Goal: Check status: Check status

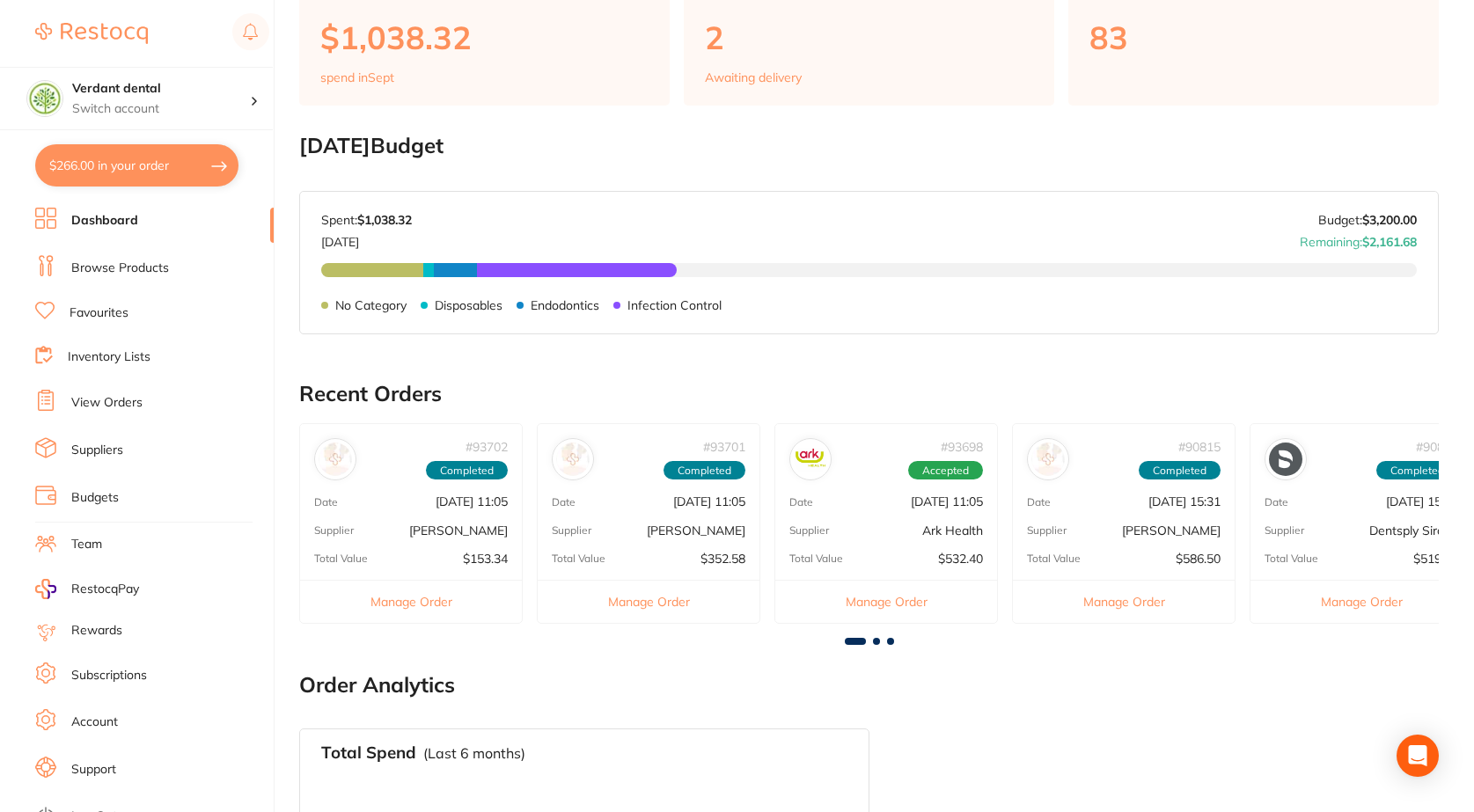
scroll to position [176, 0]
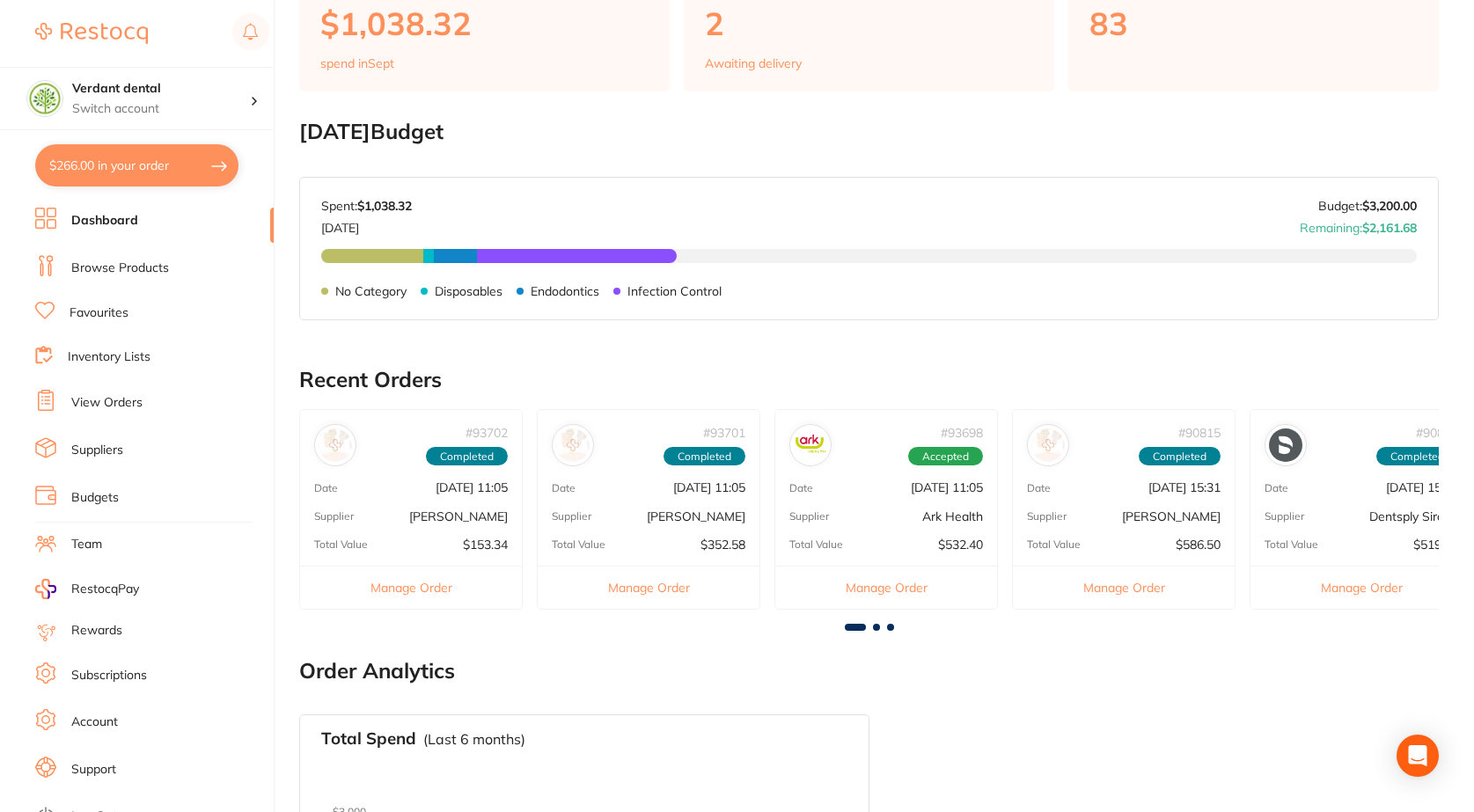
click at [110, 175] on button "$266.00 in your order" at bounding box center [136, 165] width 203 height 42
checkbox input "true"
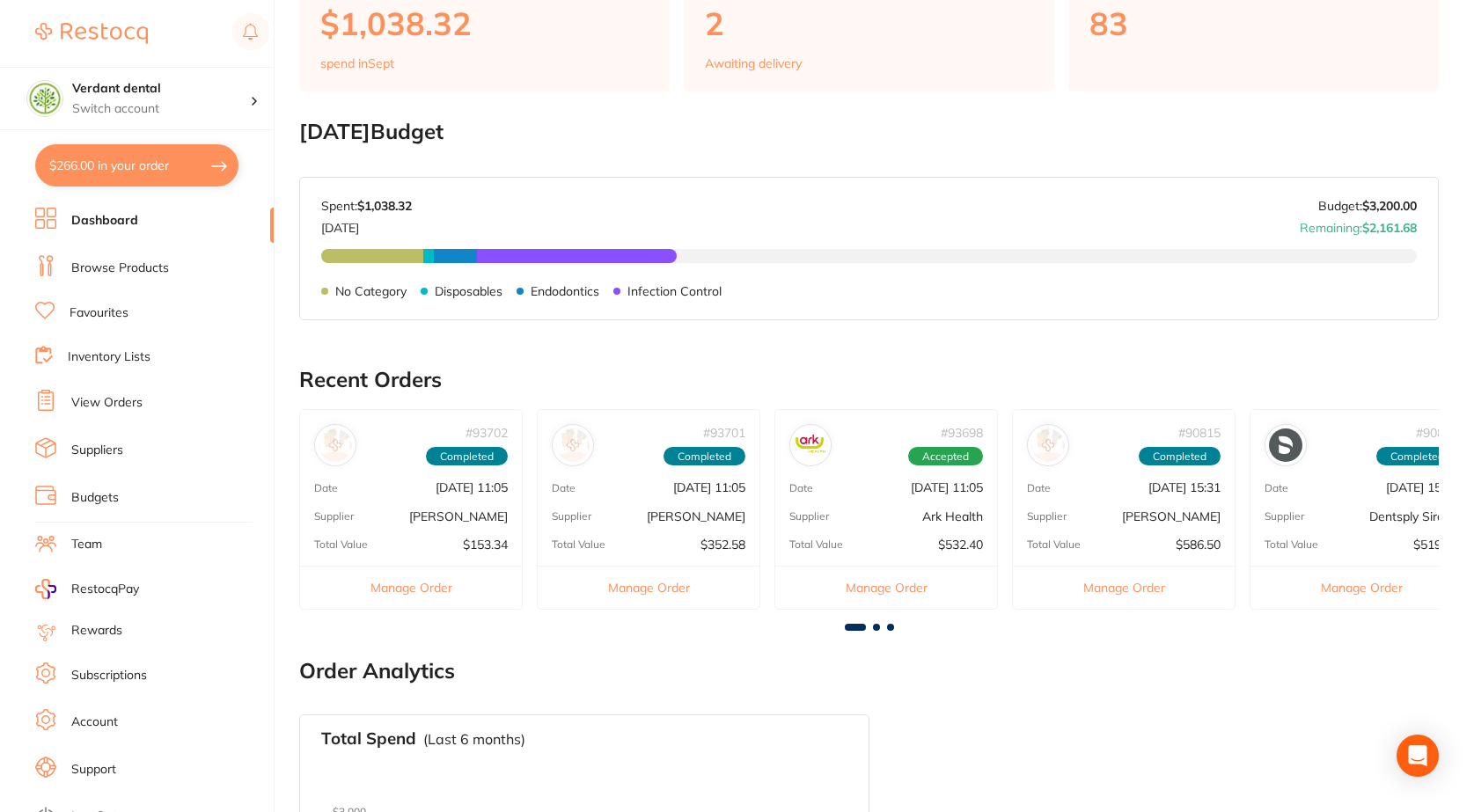
checkbox input "true"
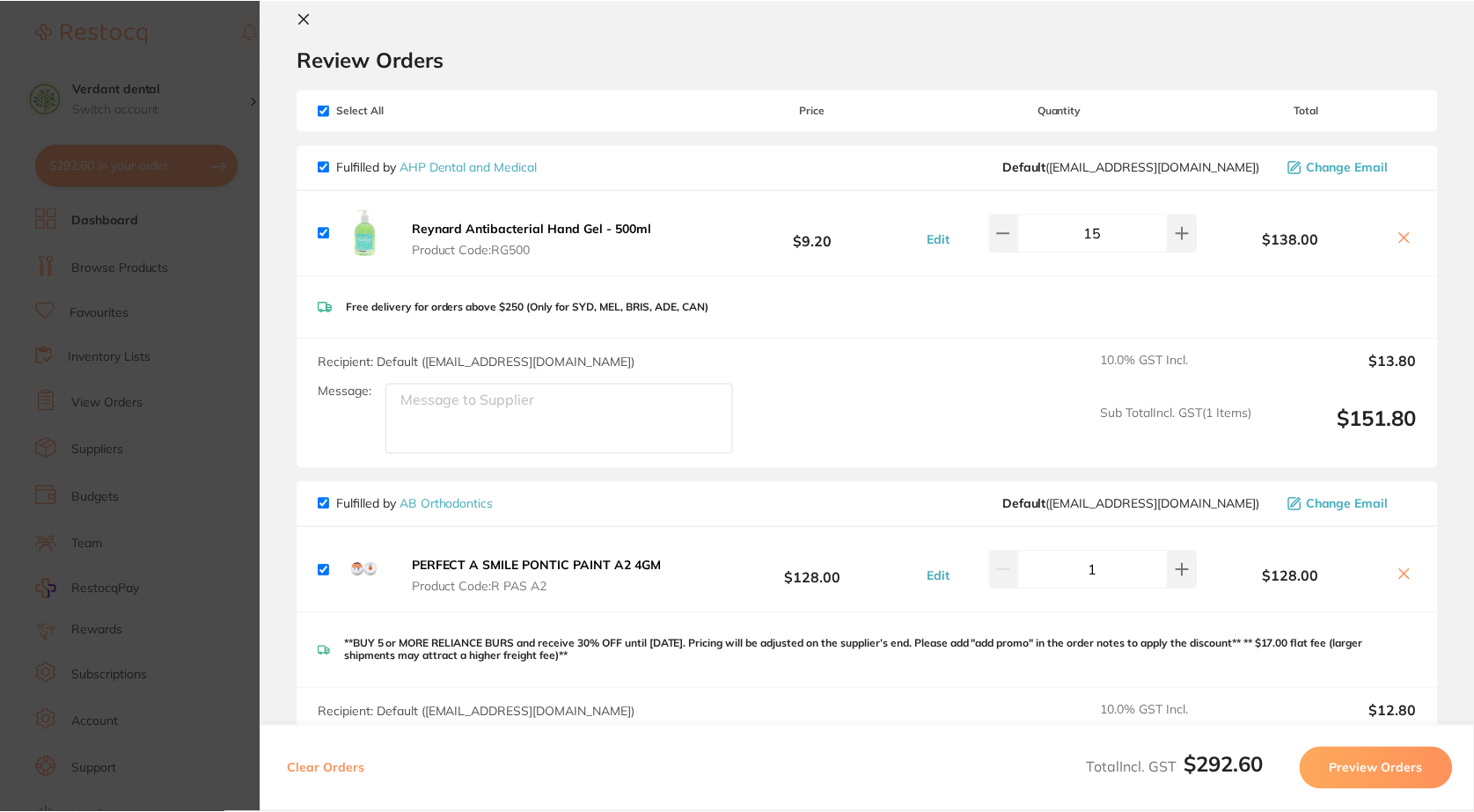
scroll to position [0, 0]
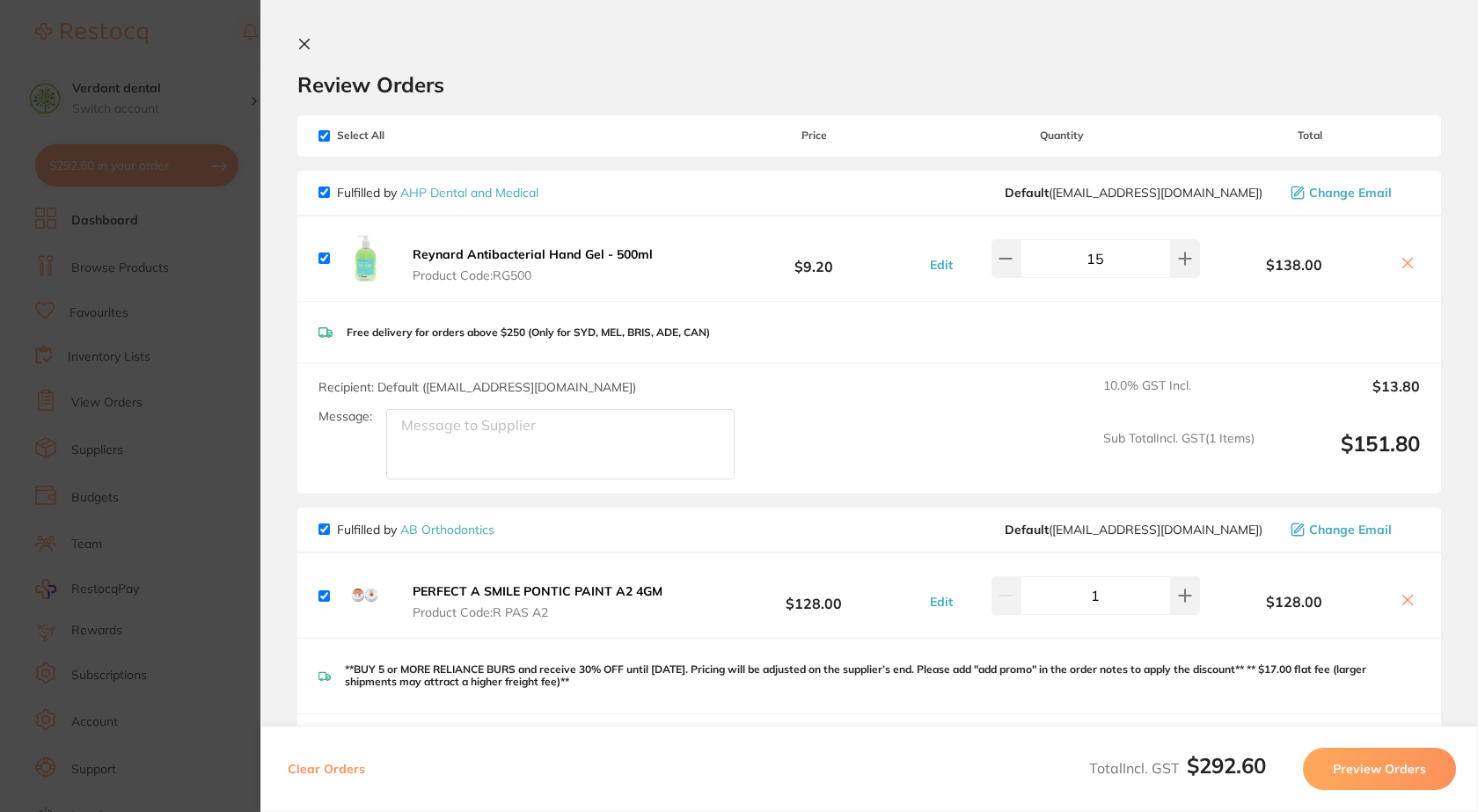
click at [310, 44] on icon at bounding box center [304, 44] width 14 height 14
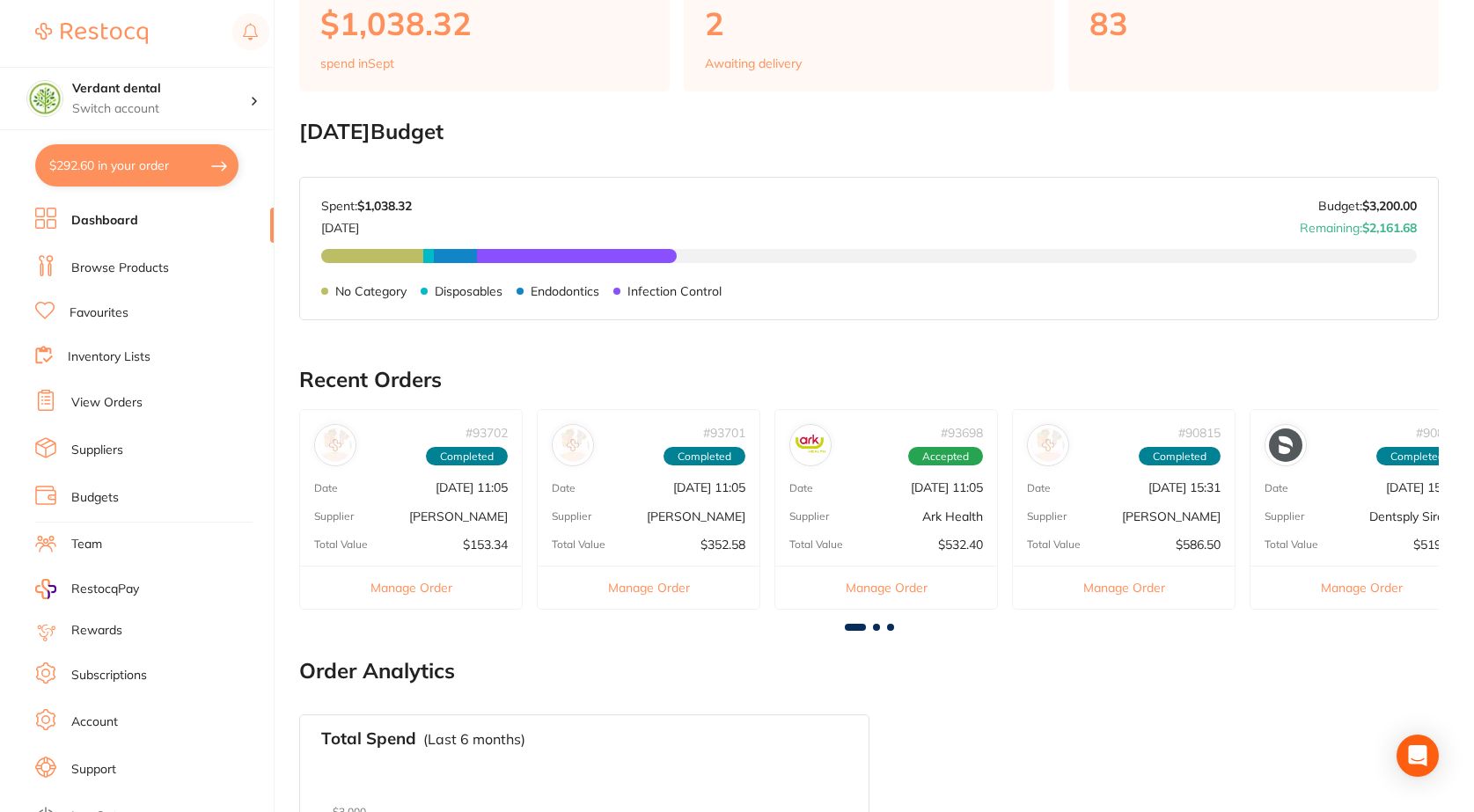
click at [118, 267] on link "Browse Products" at bounding box center [119, 268] width 98 height 18
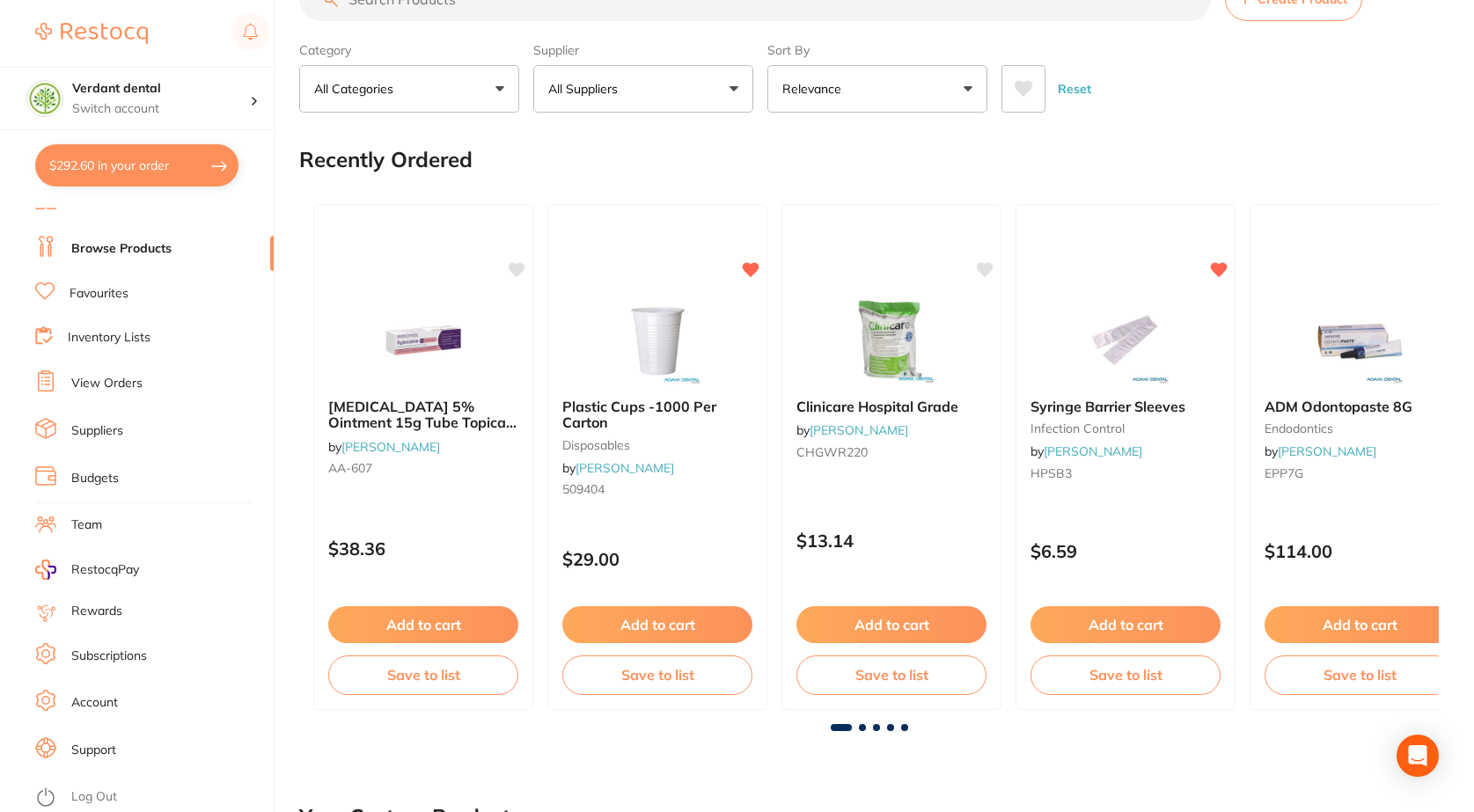
scroll to position [88, 0]
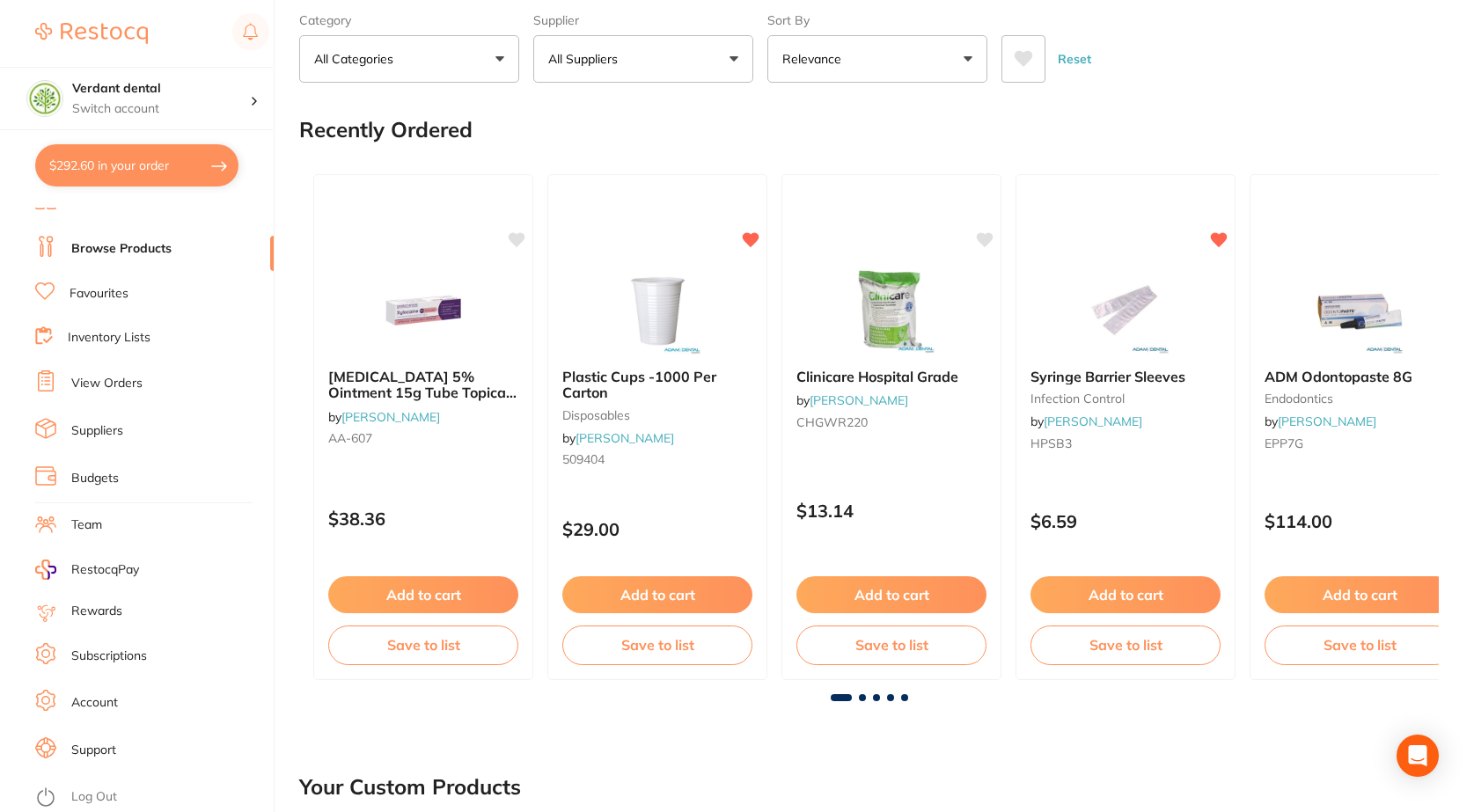
click at [109, 374] on li "View Orders" at bounding box center [154, 383] width 239 height 26
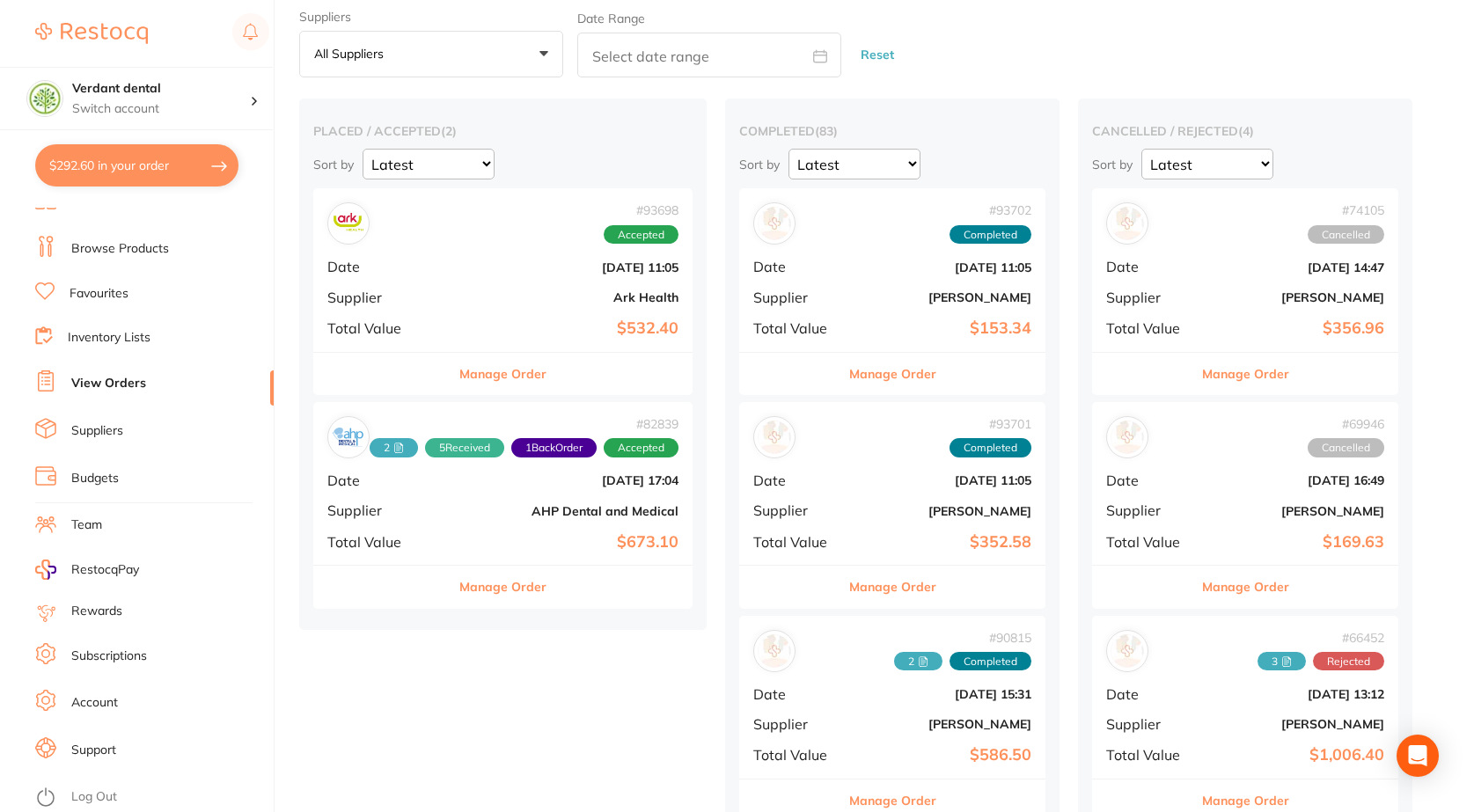
scroll to position [88, 0]
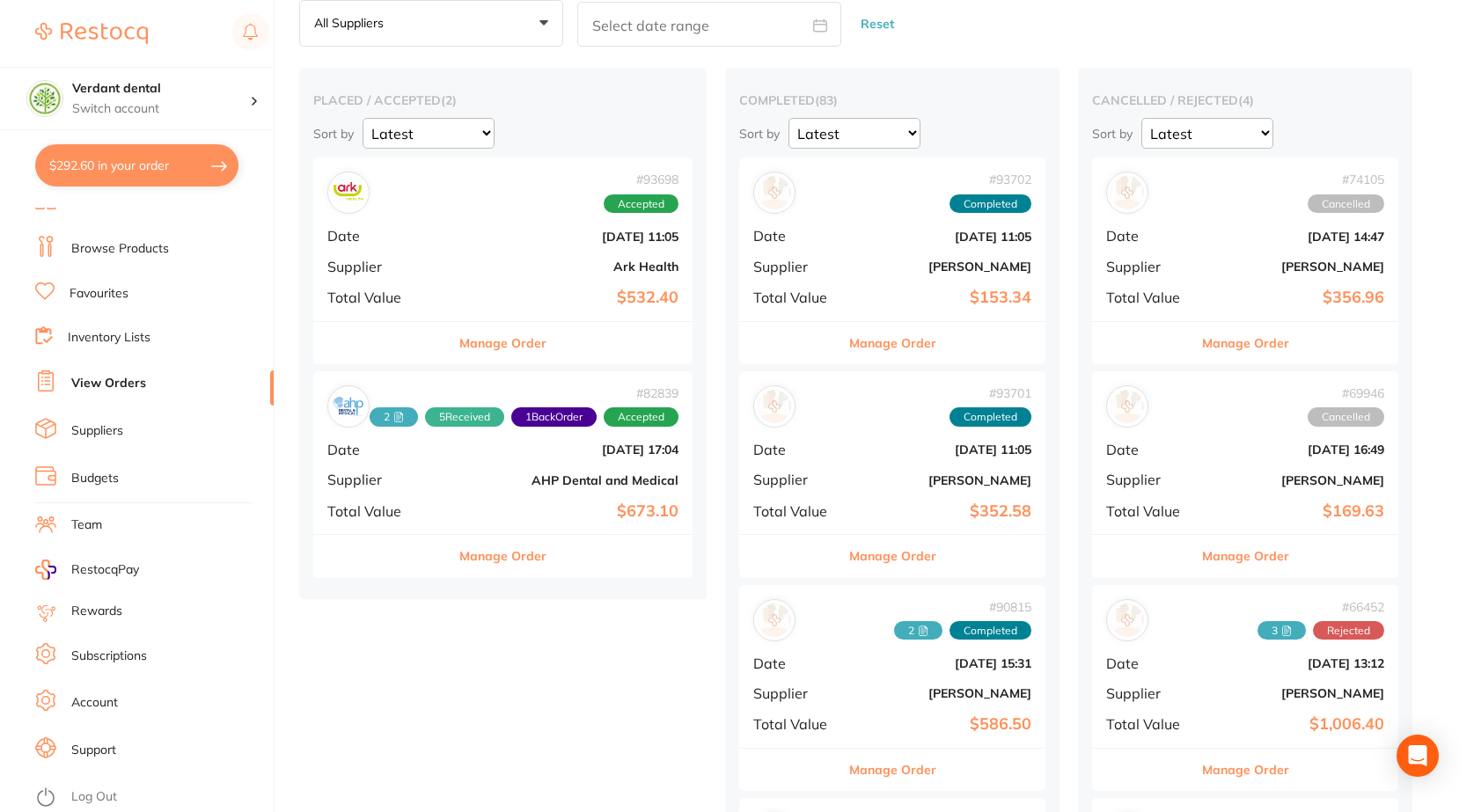
click at [471, 301] on b "$532.40" at bounding box center [566, 298] width 224 height 19
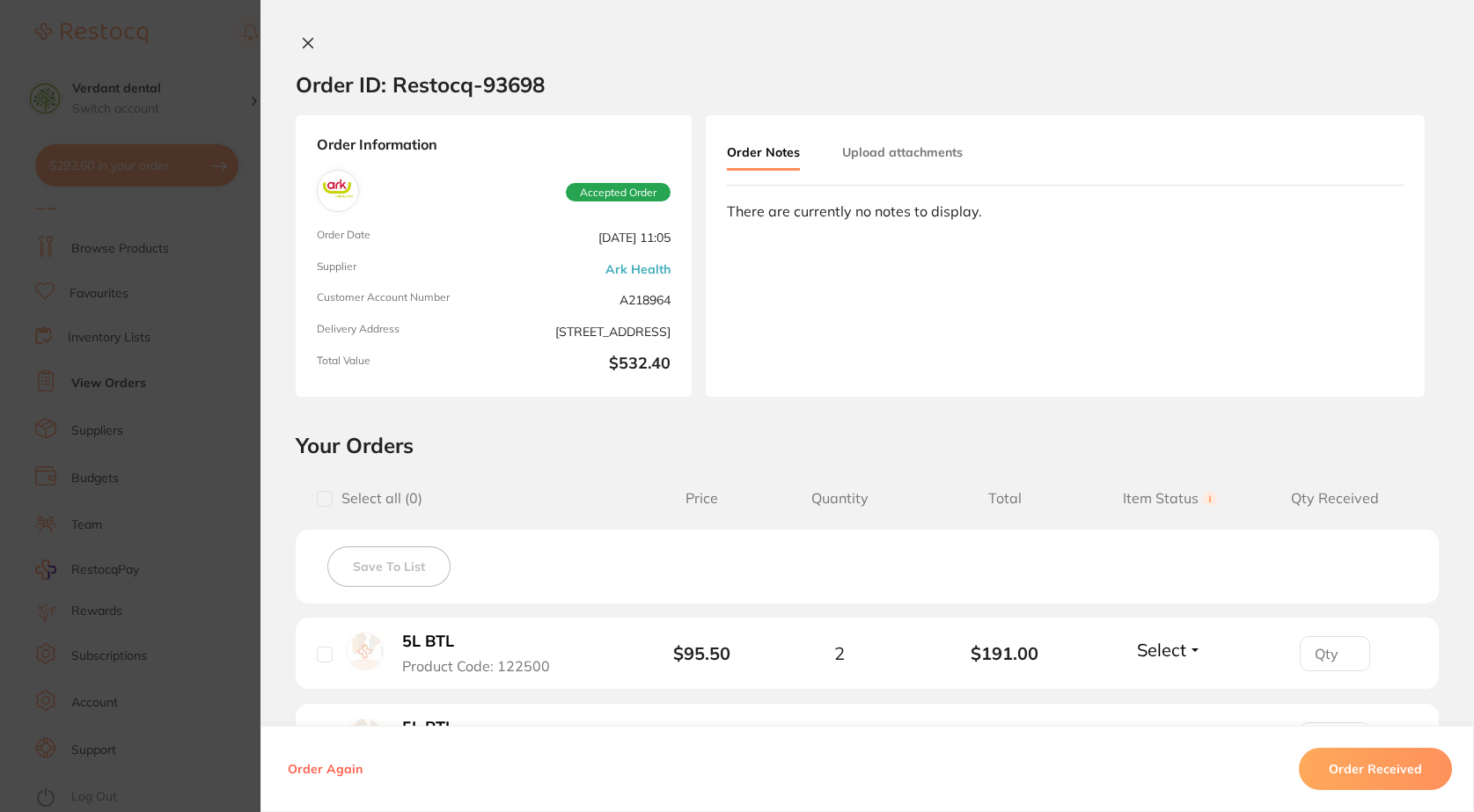
click at [290, 45] on div at bounding box center [867, 44] width 1214 height 19
click at [304, 45] on icon at bounding box center [308, 43] width 10 height 10
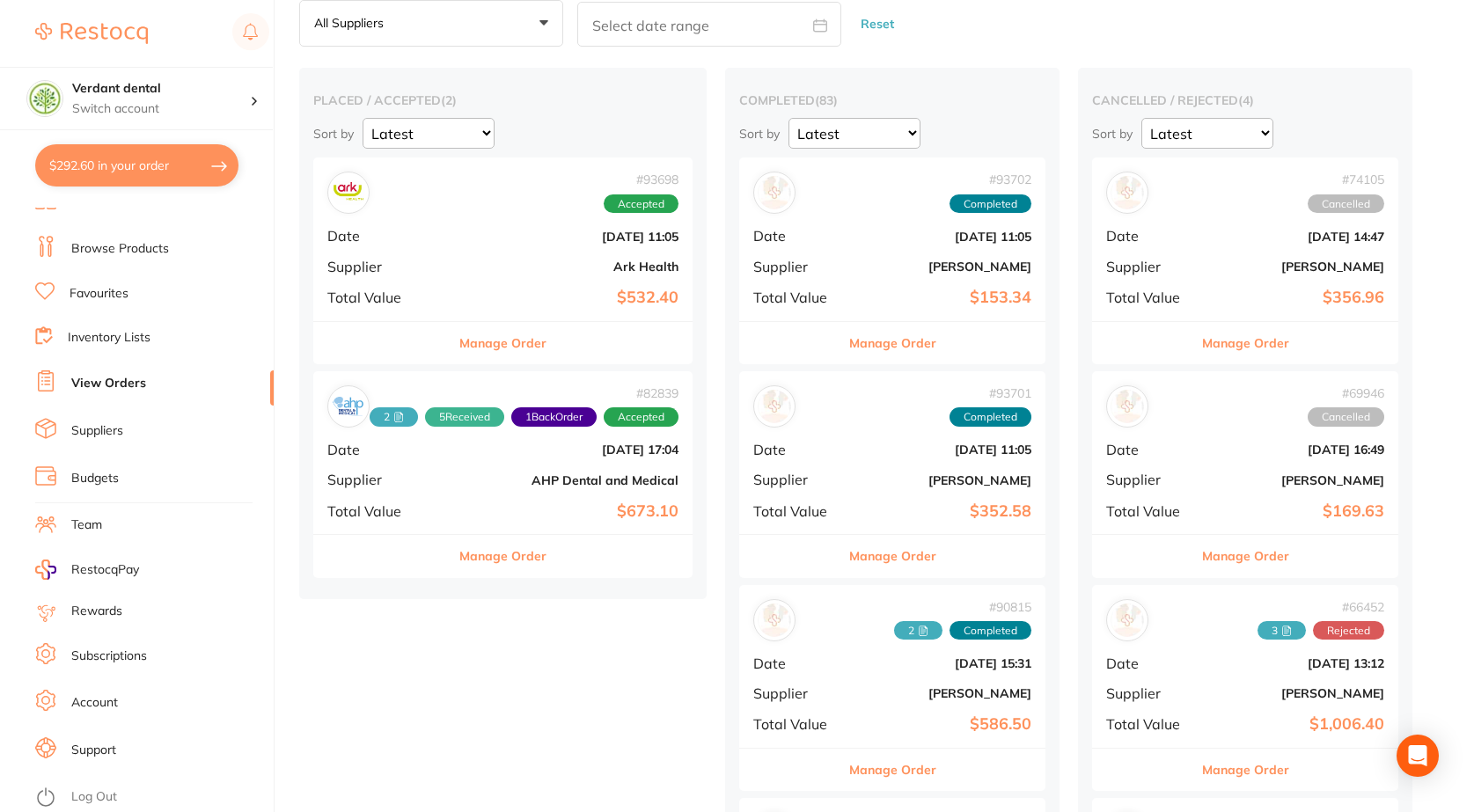
click at [483, 466] on div "# 82839 2 5 Received 1 Back Order Accepted Date [DATE] 17:04 Supplier AHP Denta…" at bounding box center [503, 452] width 380 height 162
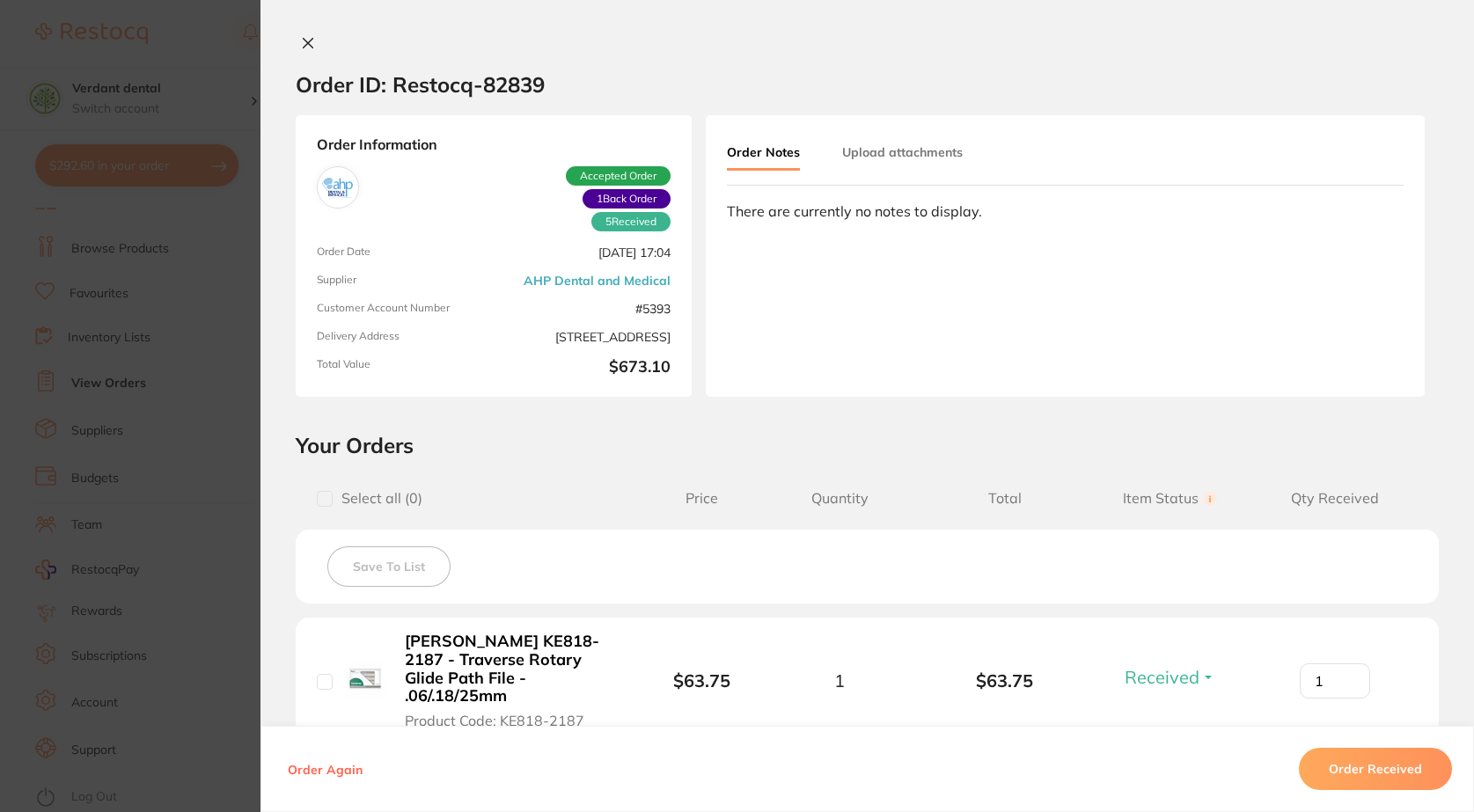
click at [311, 43] on button at bounding box center [307, 44] width 24 height 19
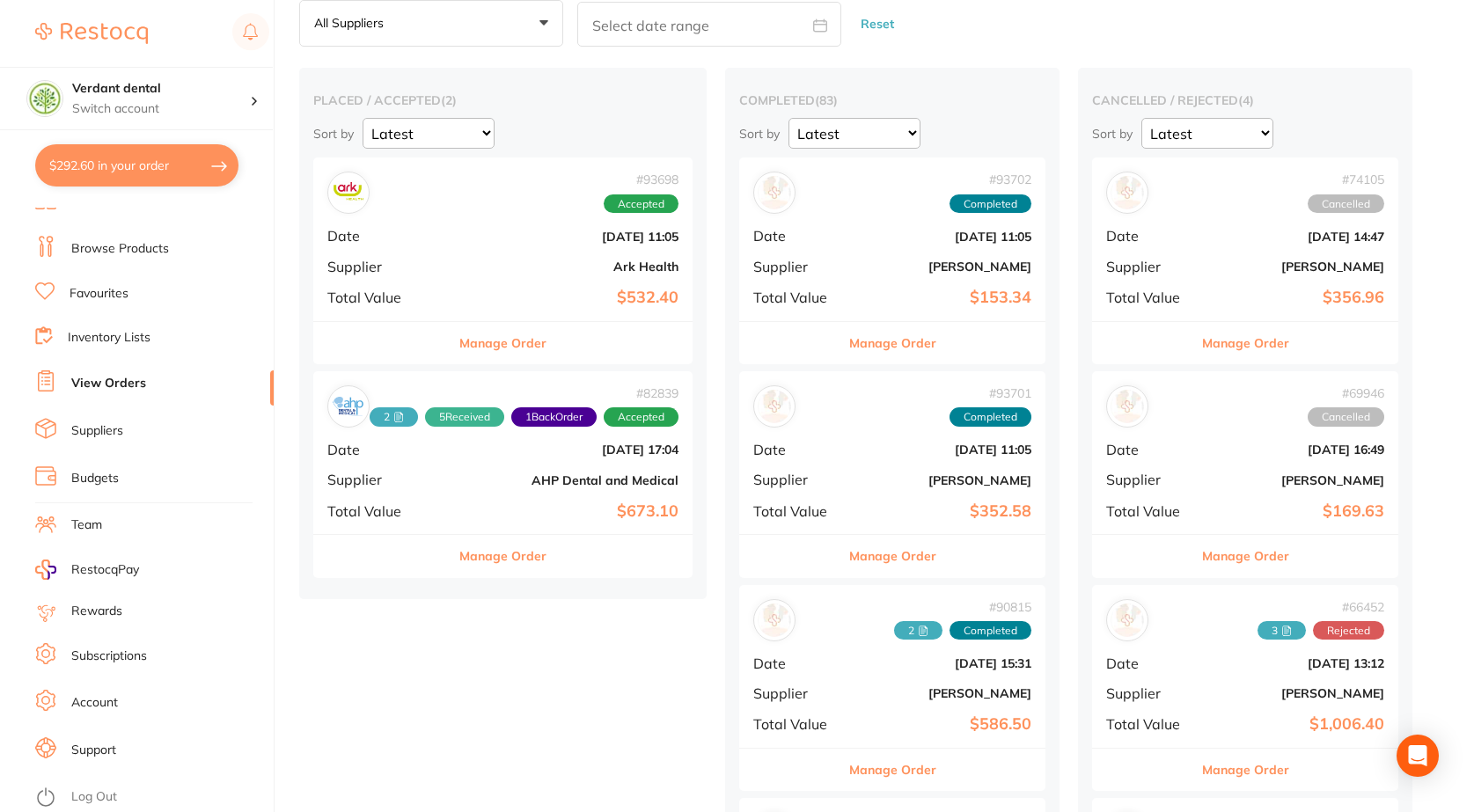
click at [600, 254] on div "# 93698 Accepted Date [DATE] 11:05 Supplier Ark Health Total Value $532.40" at bounding box center [503, 239] width 380 height 162
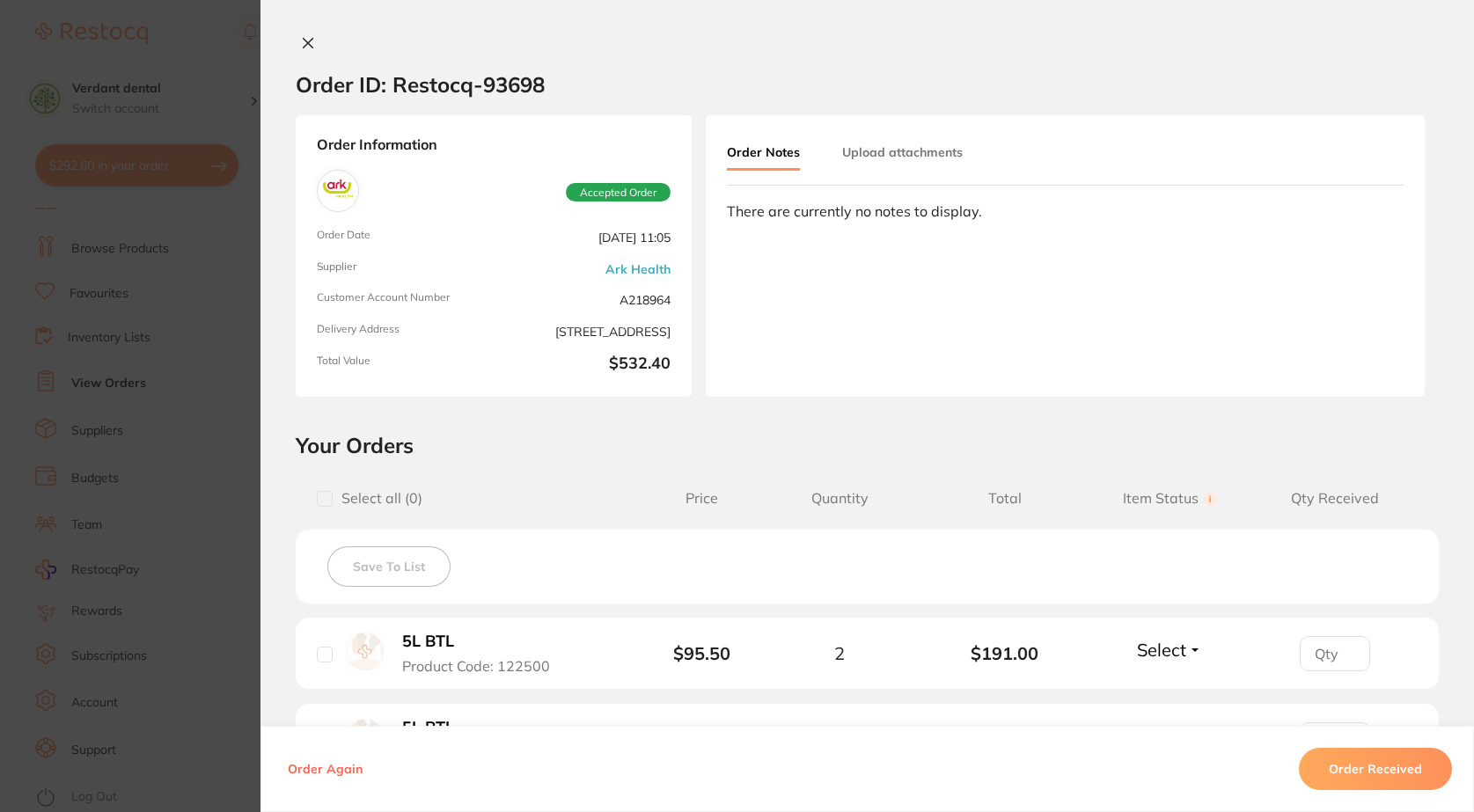
click at [295, 39] on button at bounding box center [307, 44] width 24 height 19
